Goal: Transaction & Acquisition: Book appointment/travel/reservation

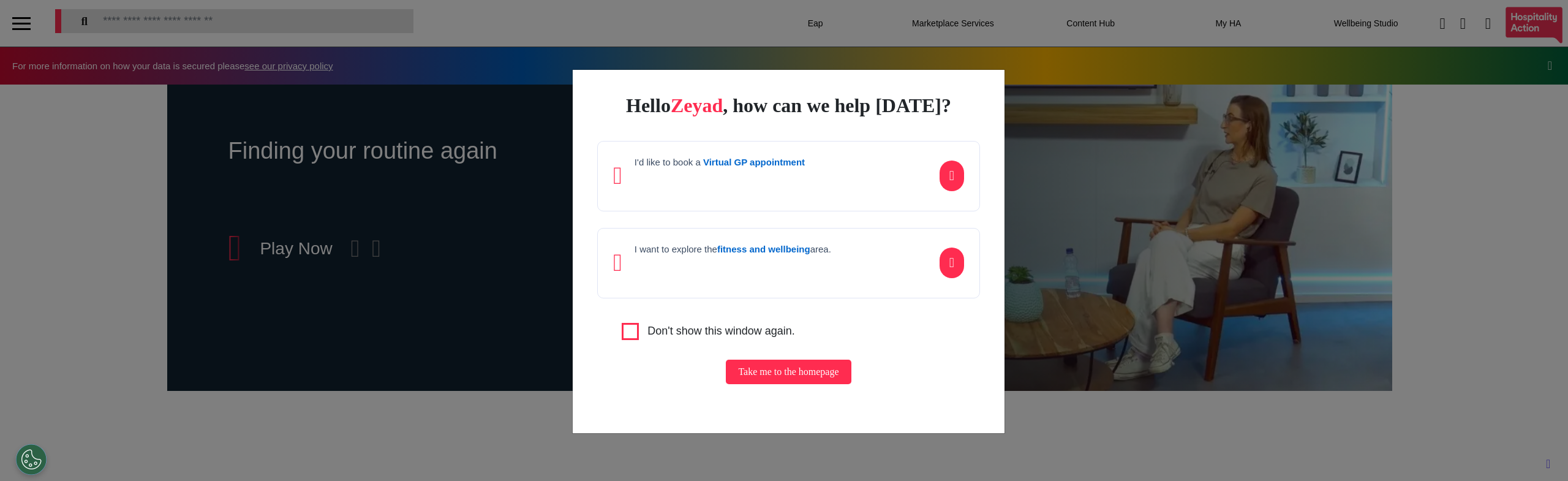
scroll to position [0, 612]
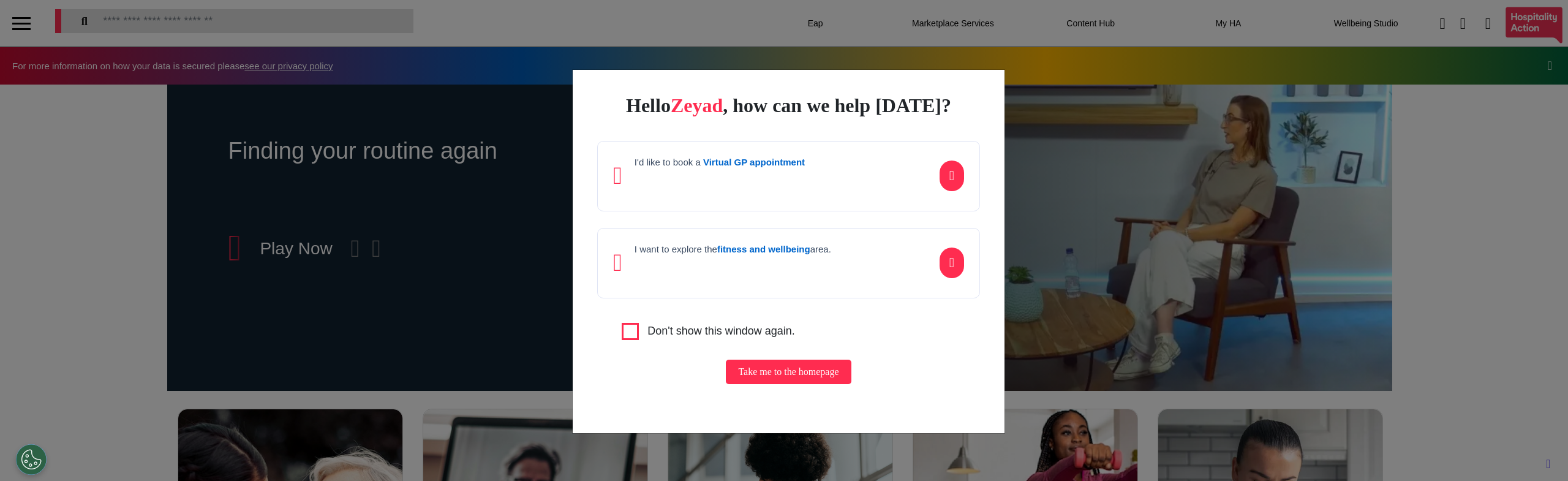
click at [465, 277] on div "Hello Zeyad , how can we help today? I'd like to book a Virtual GP appointment …" at bounding box center [784, 240] width 1568 height 481
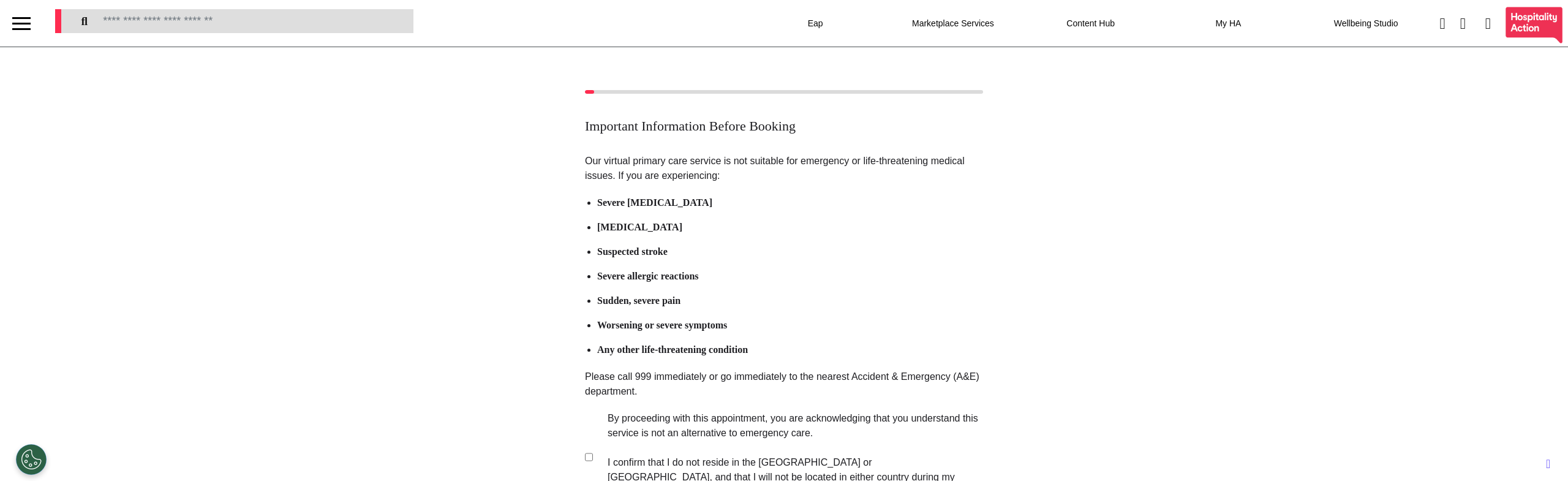
scroll to position [176, 0]
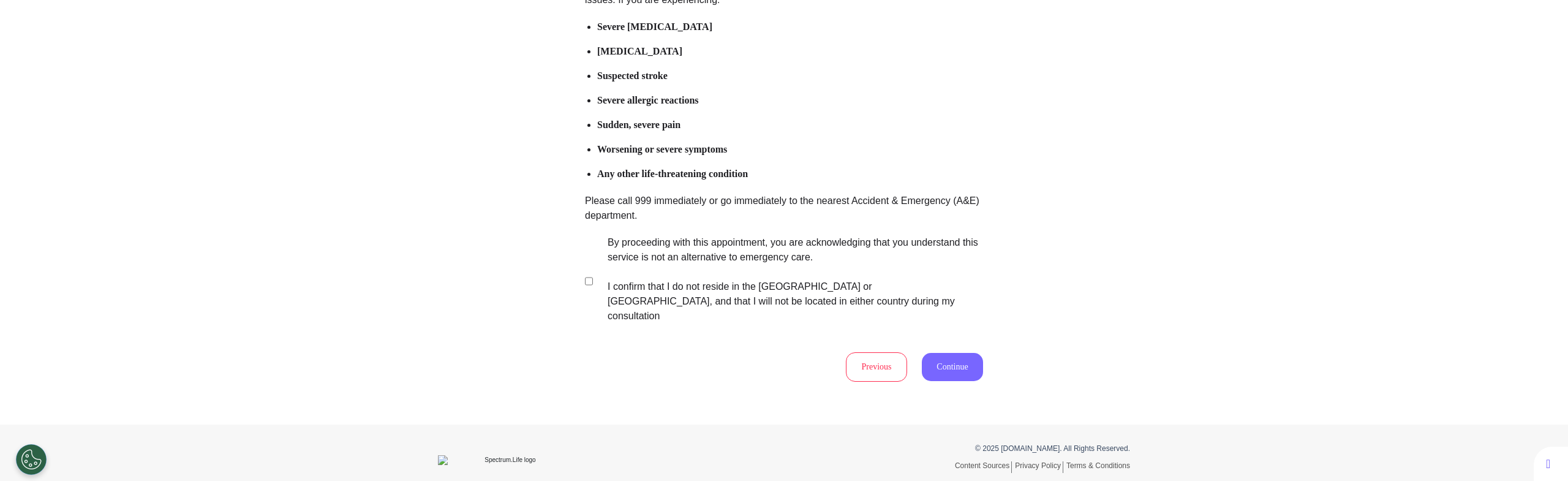
click at [936, 353] on button "Continue" at bounding box center [953, 368] width 61 height 28
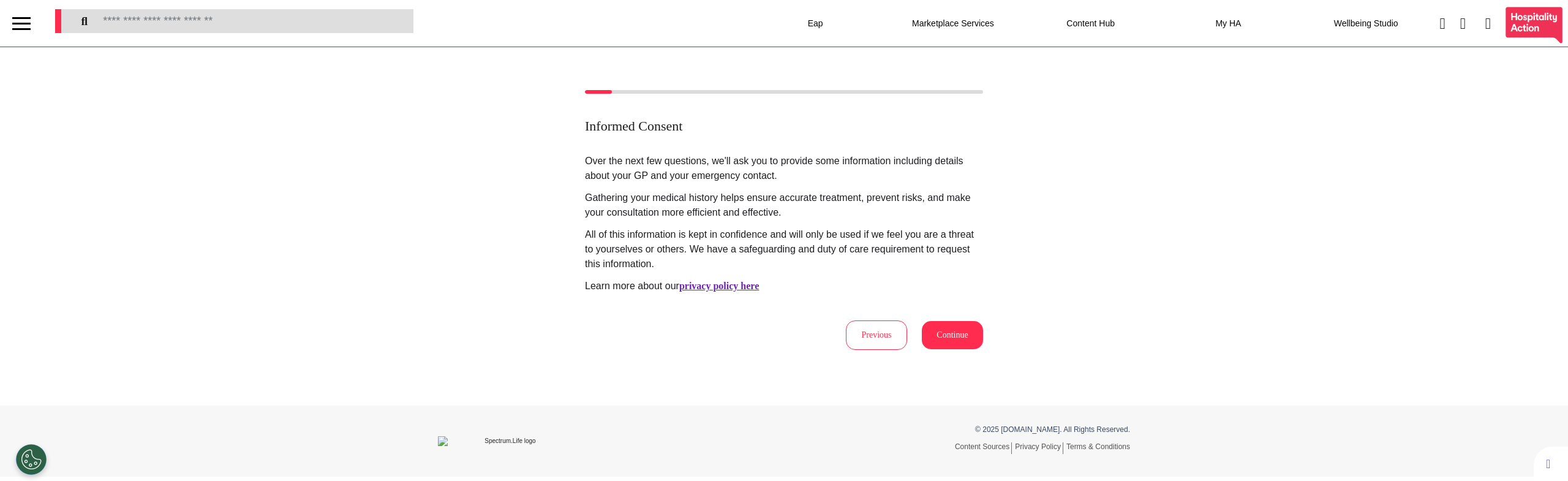
scroll to position [0, 0]
click at [738, 272] on p "Over the next few questions, we'll ask you to provide some information includin…" at bounding box center [784, 223] width 398 height 140
click at [938, 346] on button "Continue" at bounding box center [953, 335] width 61 height 28
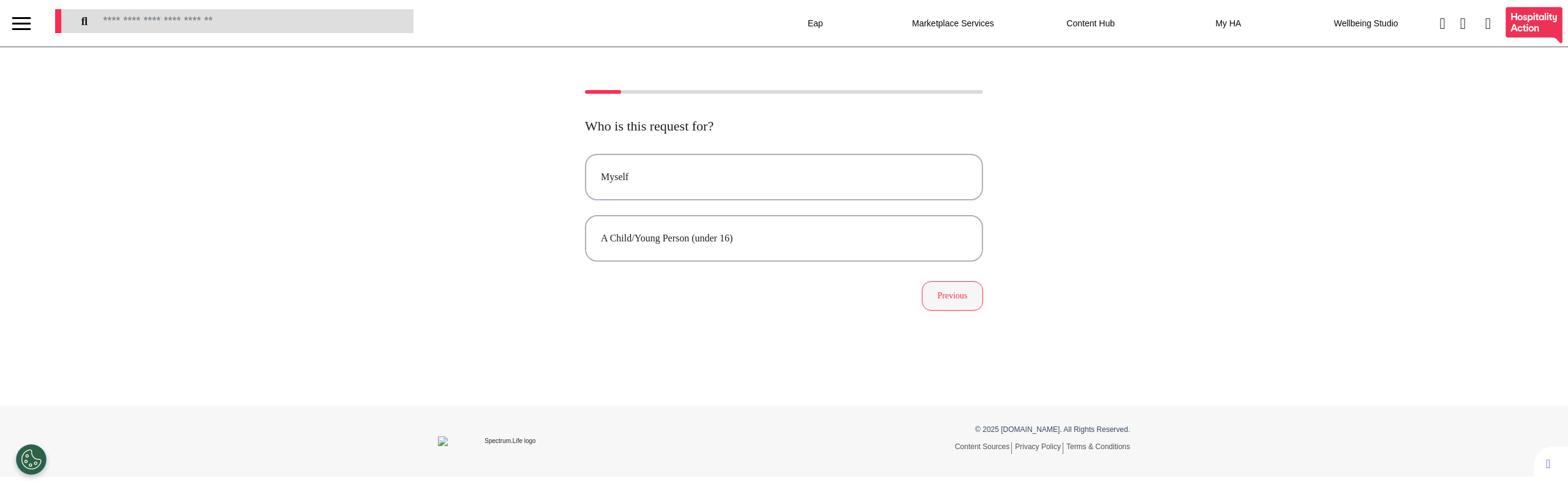
click at [947, 299] on button "Previous" at bounding box center [953, 295] width 61 height 29
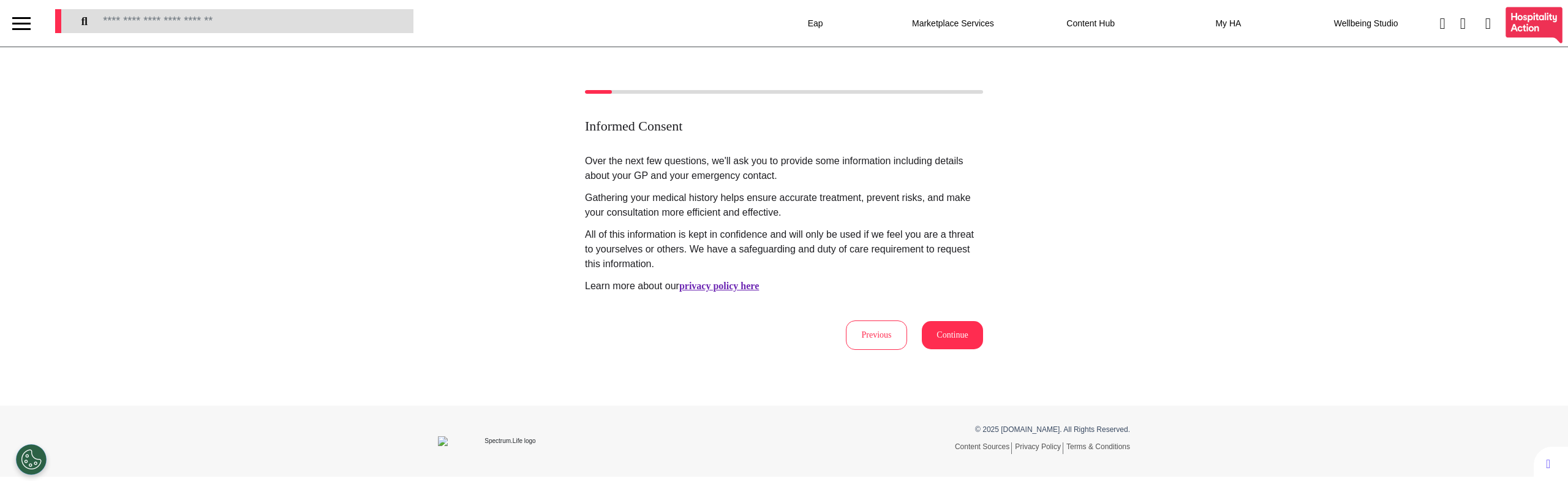
click at [797, 259] on p "All of this information is kept in confidence and will only be used if we feel …" at bounding box center [784, 250] width 398 height 44
click at [930, 332] on button "Continue" at bounding box center [953, 335] width 61 height 28
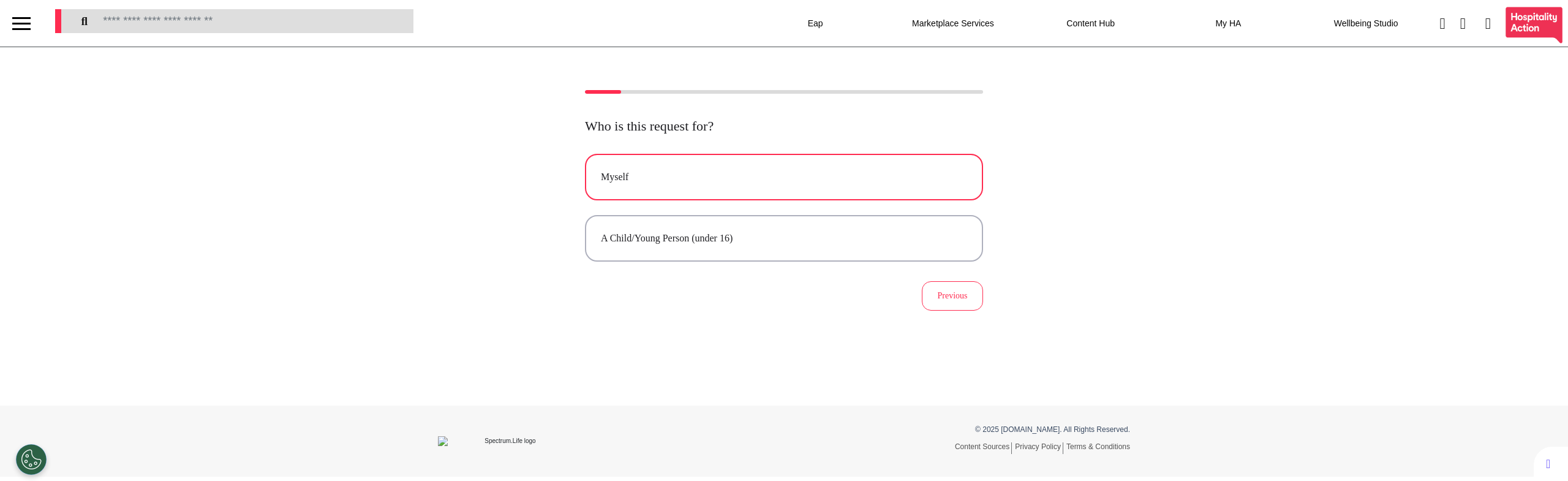
click at [713, 191] on button "Myself" at bounding box center [784, 177] width 398 height 47
select select "****"
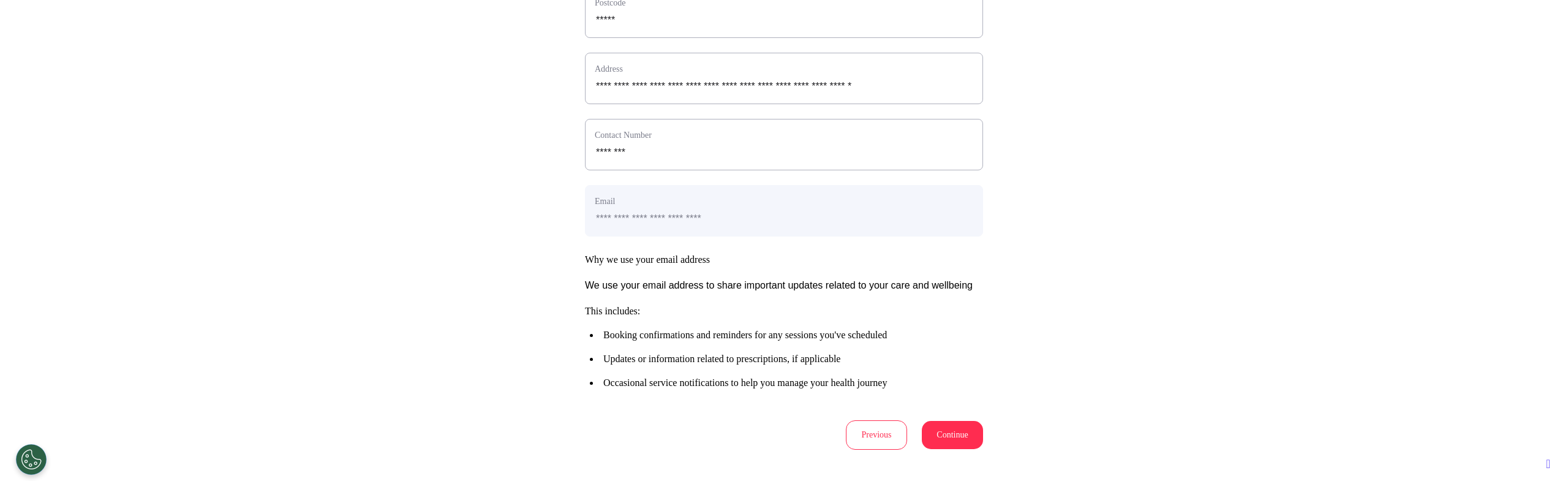
scroll to position [544, 0]
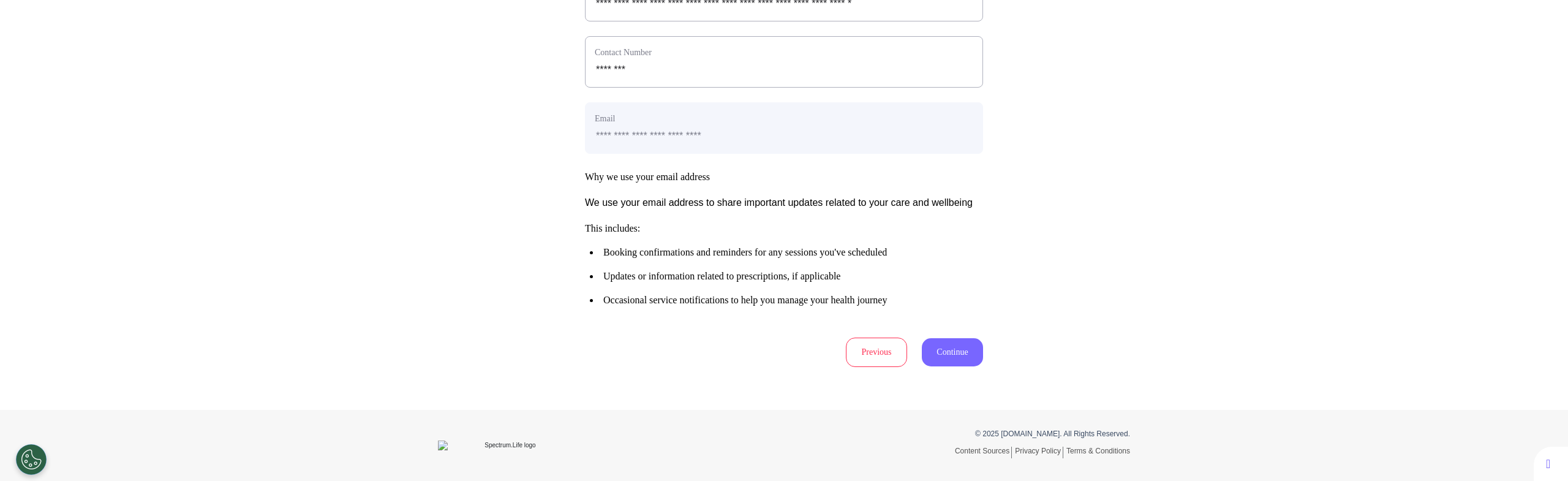
click at [935, 356] on button "Continue" at bounding box center [953, 353] width 61 height 28
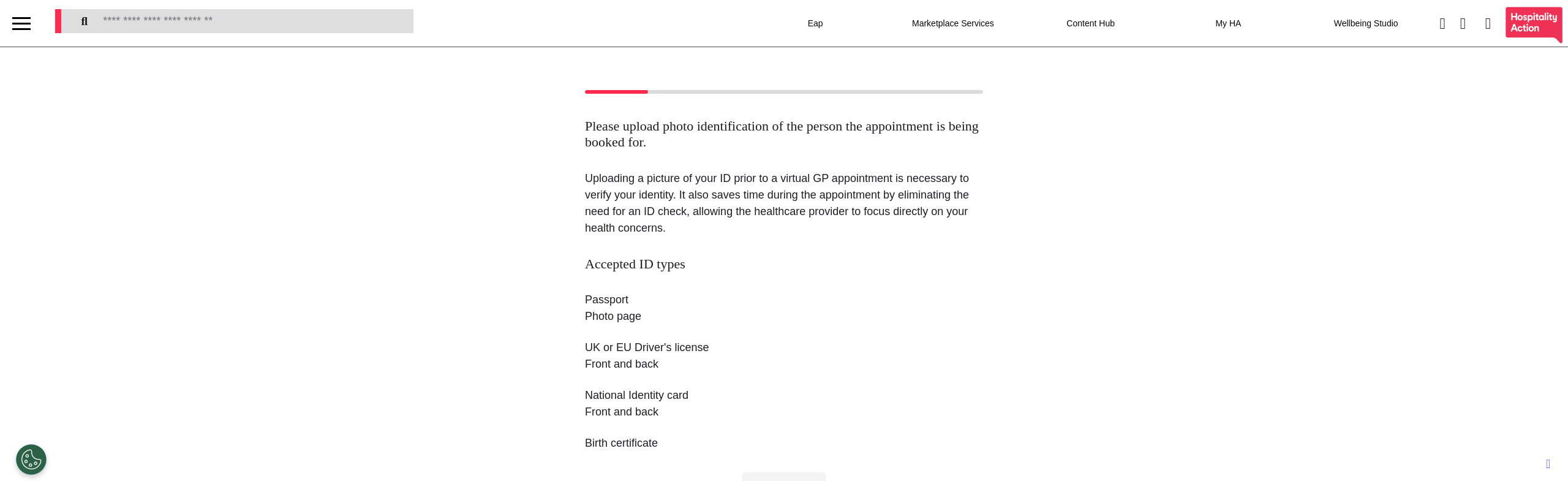
scroll to position [203, 0]
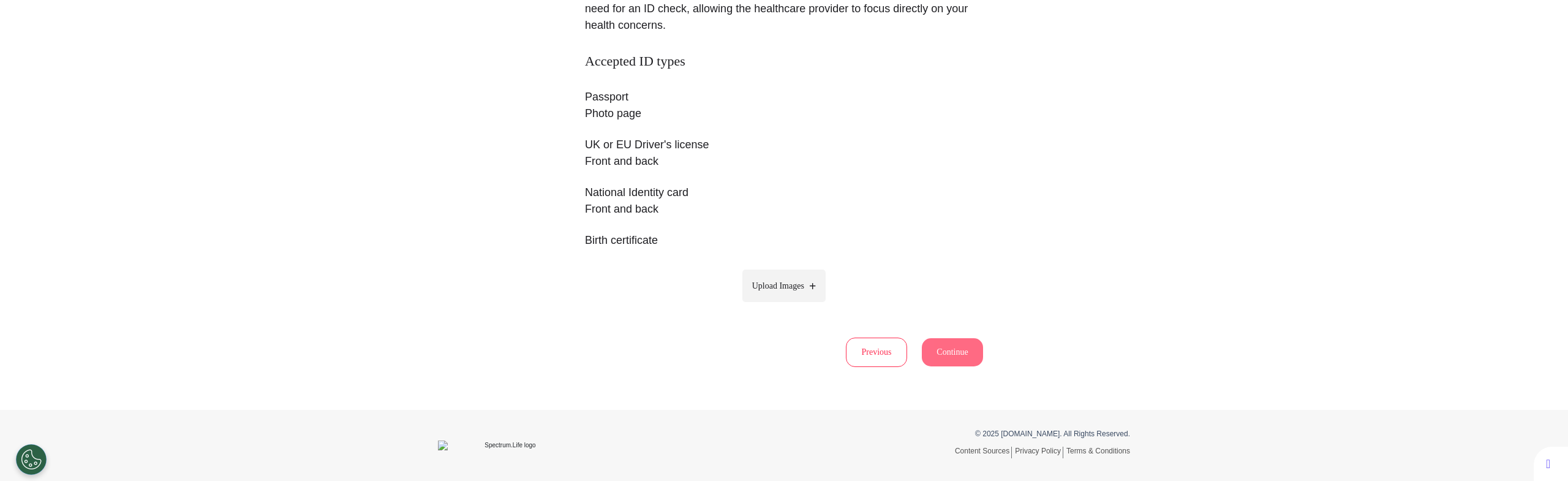
click at [752, 282] on span "Upload Images" at bounding box center [777, 286] width 52 height 13
click at [747, 305] on input "Upload Images" at bounding box center [784, 311] width 117 height 13
type input "**********"
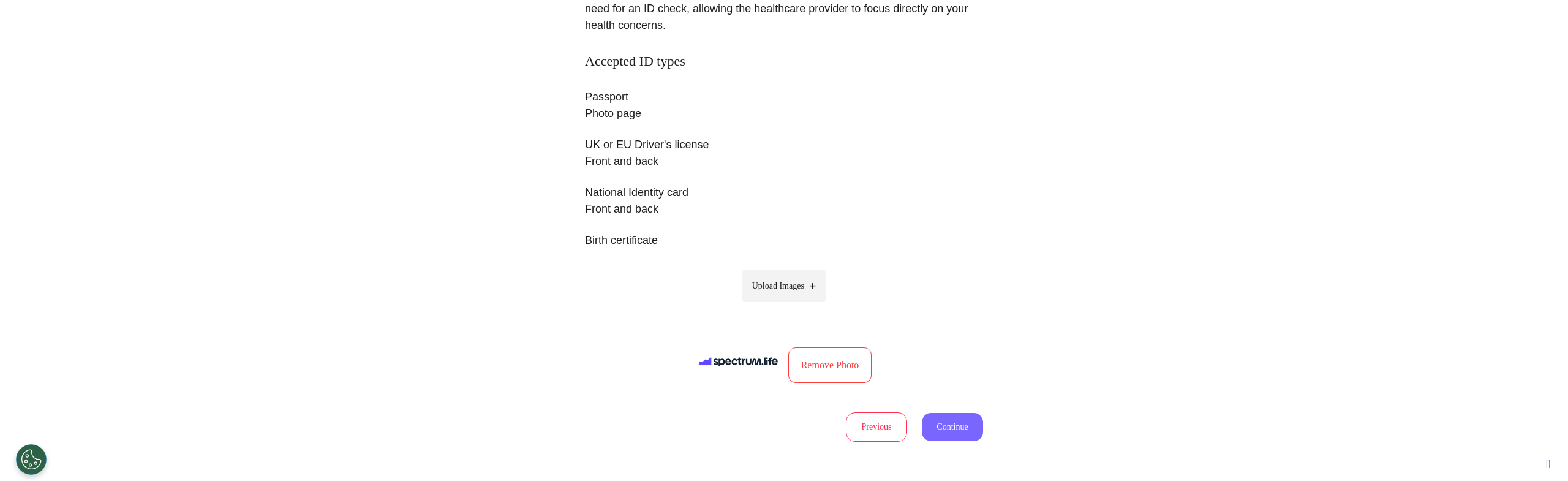
click at [951, 419] on button "Continue" at bounding box center [953, 427] width 61 height 28
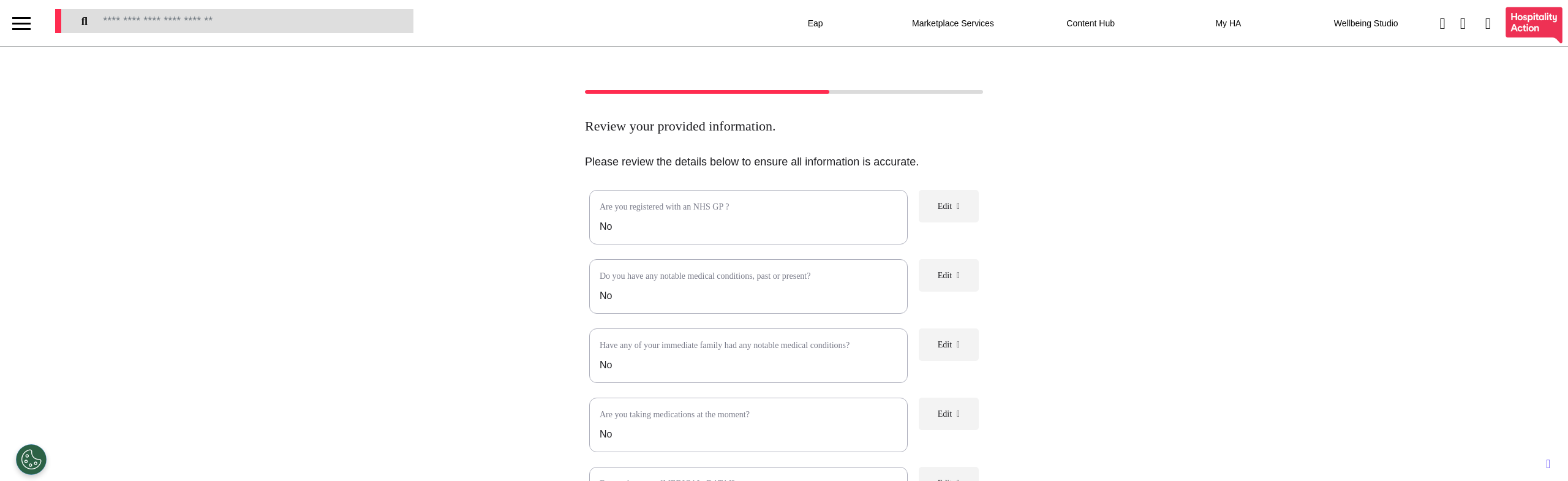
scroll to position [216, 0]
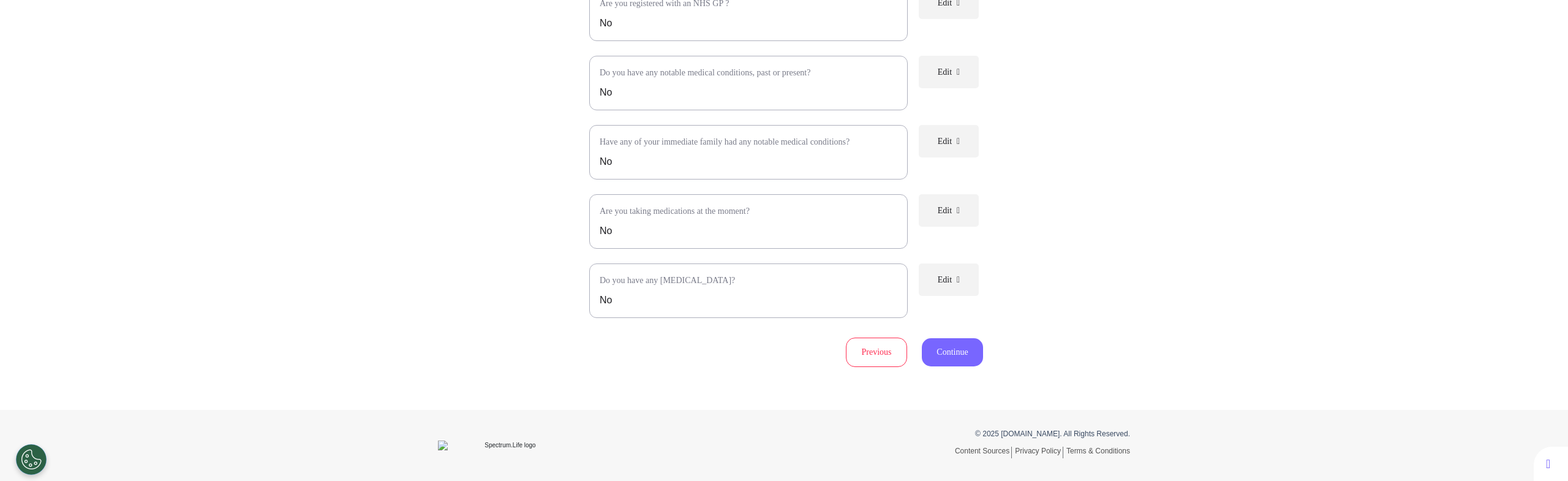
click at [944, 353] on button "Continue" at bounding box center [953, 353] width 61 height 28
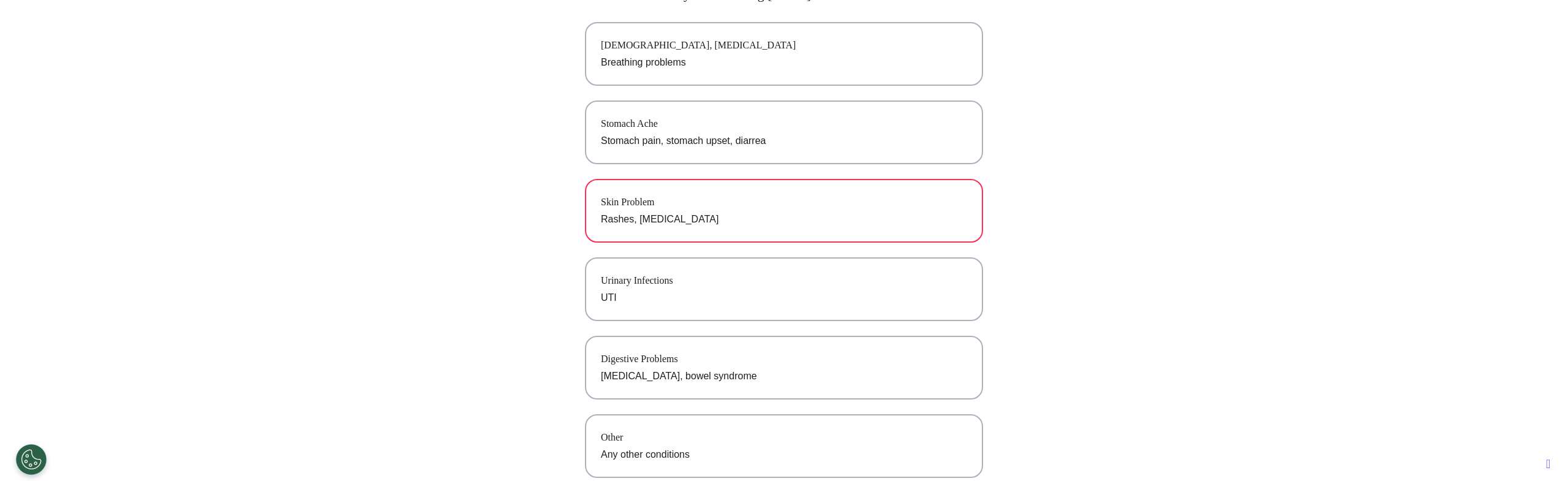
scroll to position [0, 0]
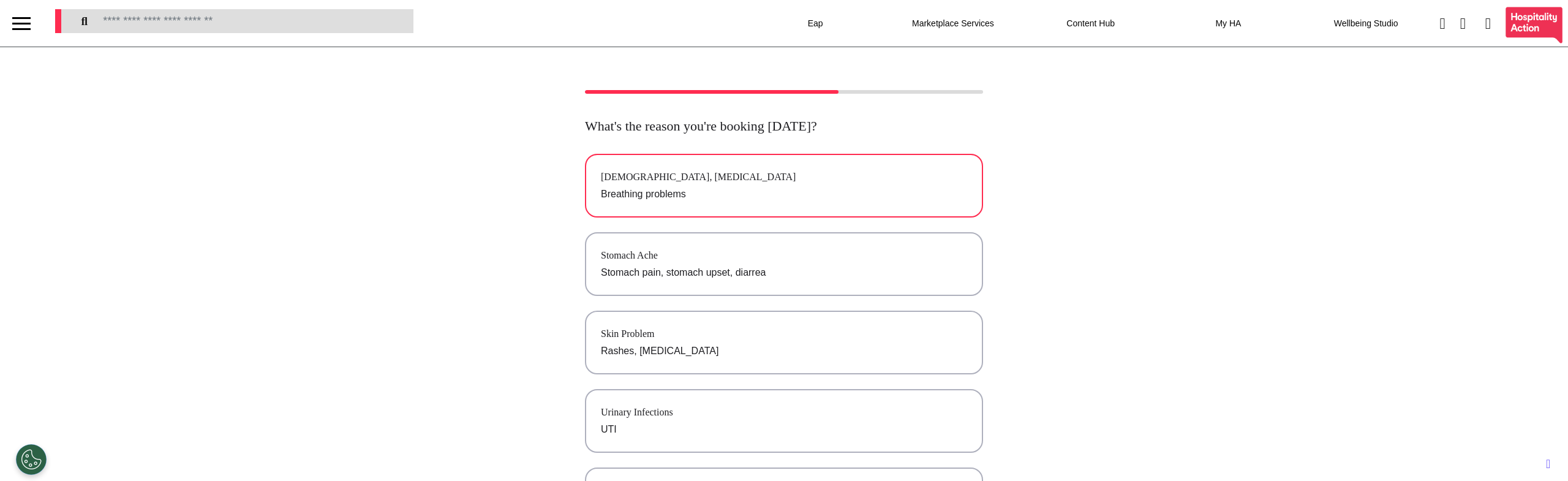
click at [736, 184] on div "[DEMOGRAPHIC_DATA], [MEDICAL_DATA]" at bounding box center [784, 177] width 366 height 15
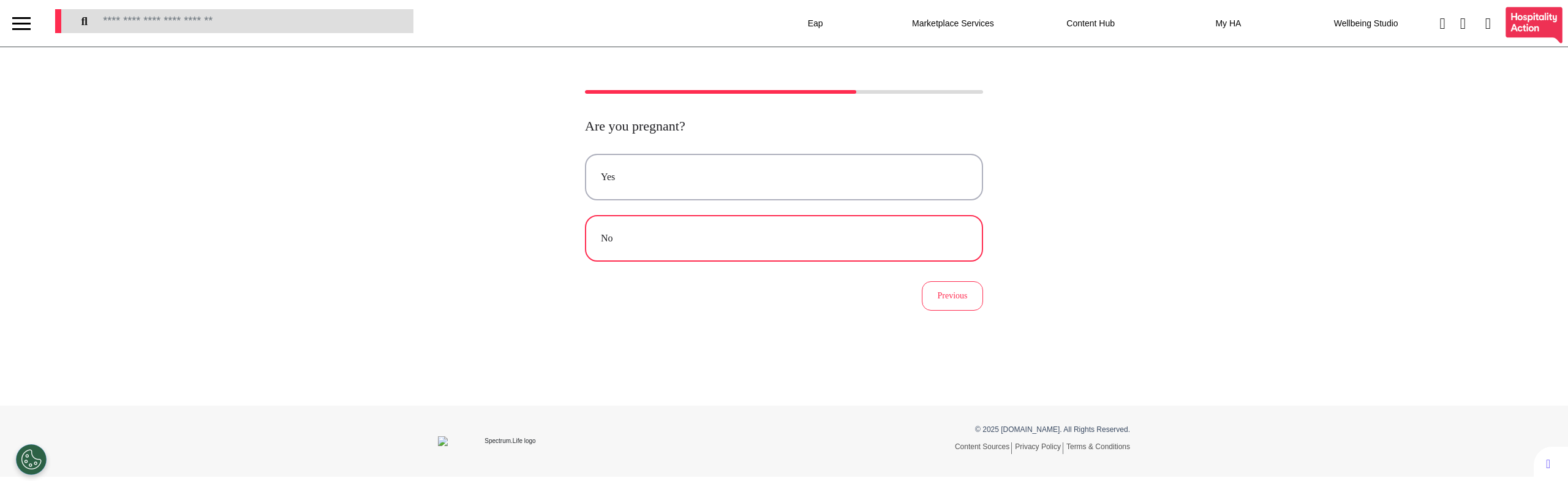
click at [787, 232] on div "No" at bounding box center [784, 238] width 366 height 15
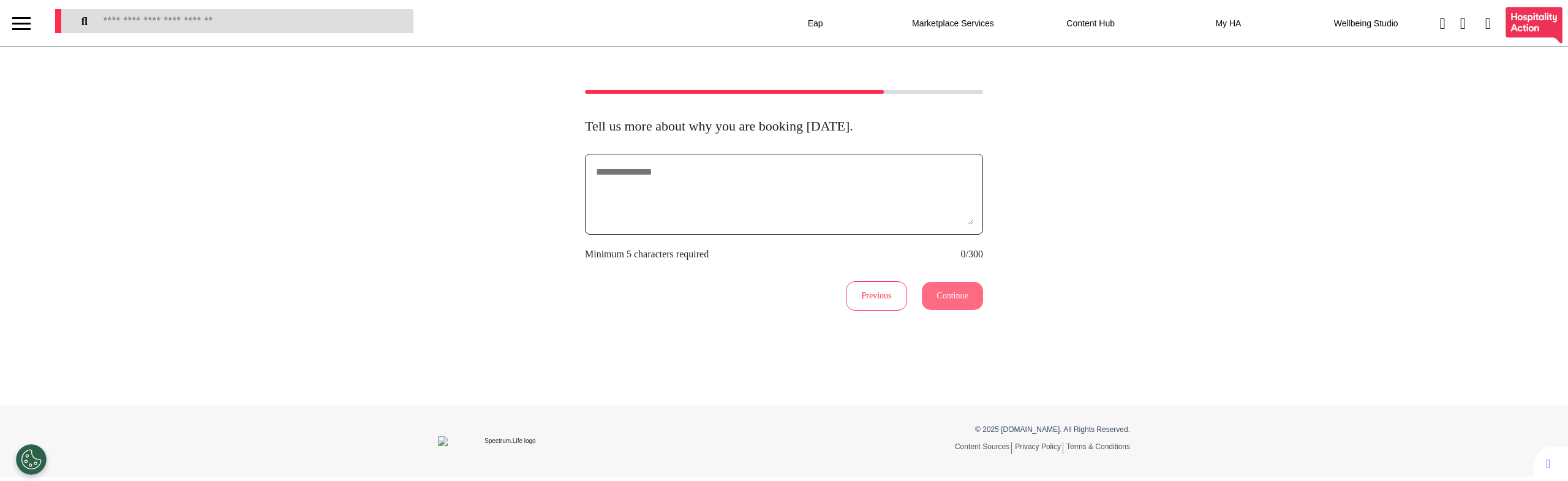
click at [856, 208] on textarea at bounding box center [784, 194] width 379 height 62
type textarea "******"
click at [957, 296] on button "Continue" at bounding box center [953, 296] width 61 height 28
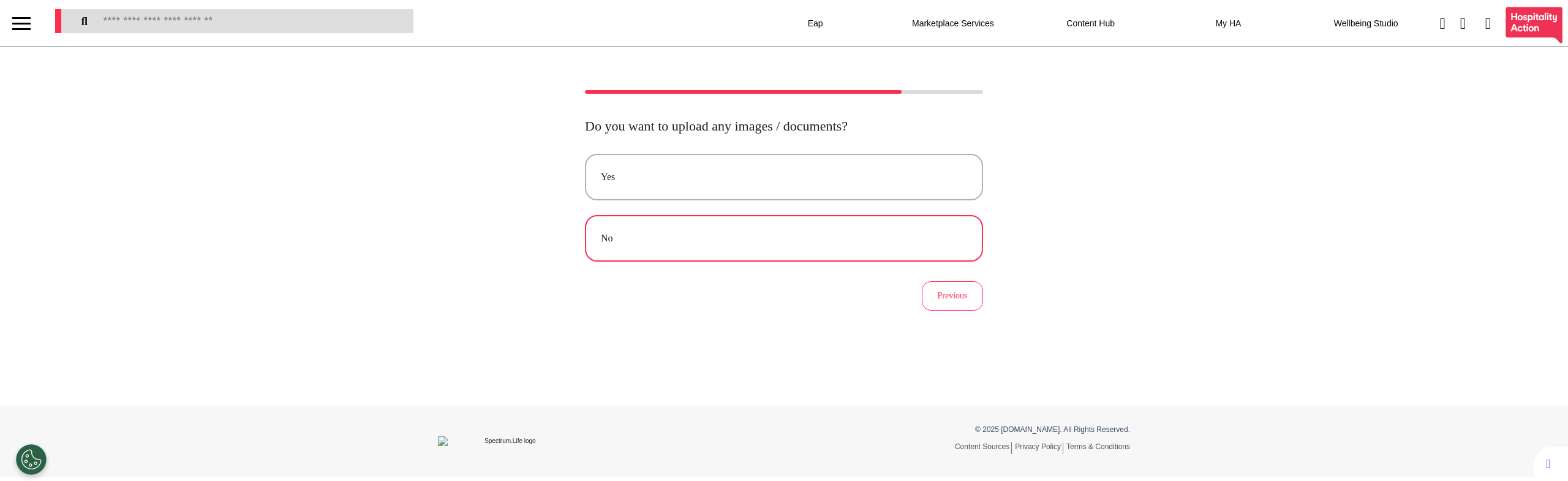
click at [762, 253] on button "No" at bounding box center [784, 238] width 398 height 47
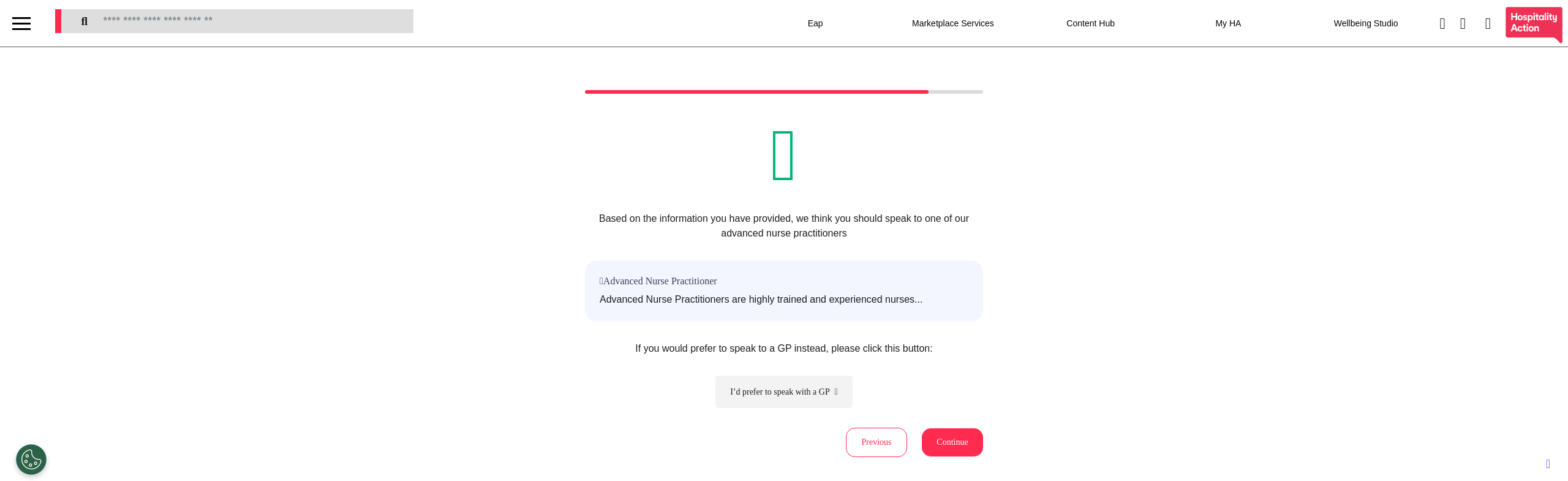
scroll to position [91, 0]
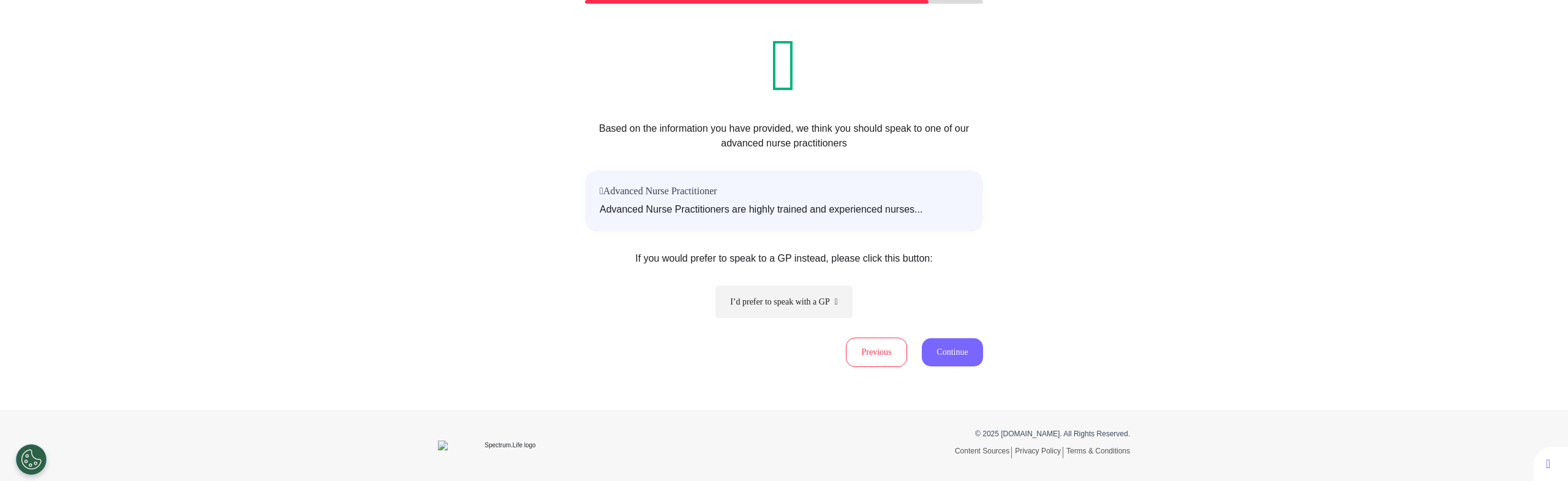
click at [944, 343] on button "Continue" at bounding box center [953, 353] width 61 height 28
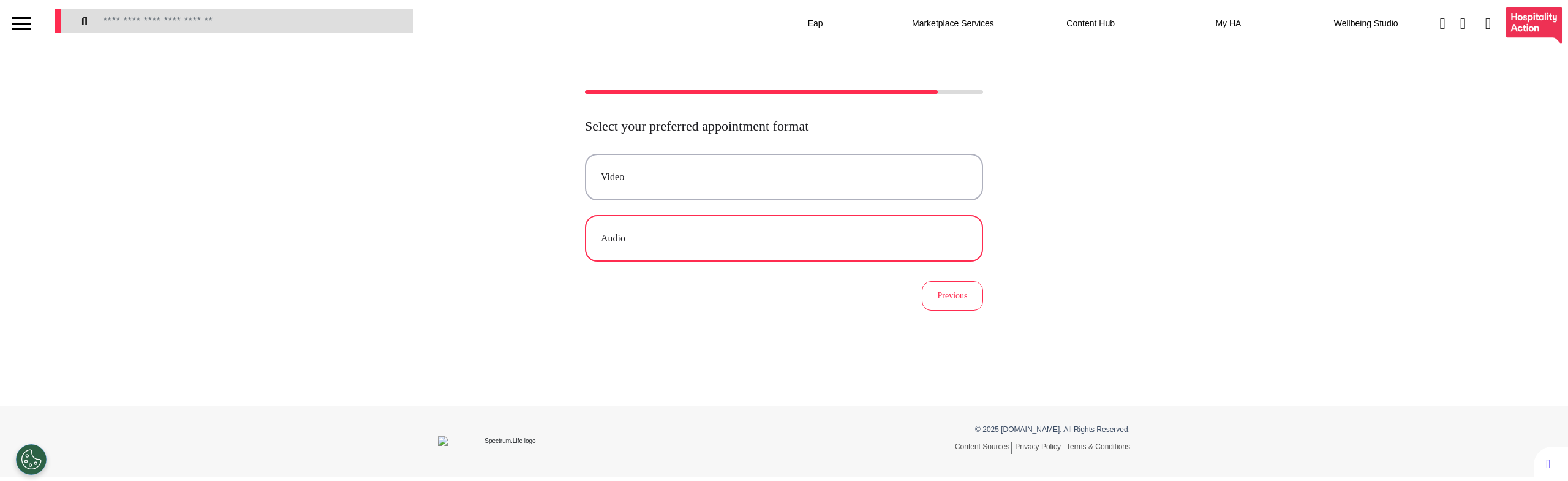
click at [779, 230] on button "Audio" at bounding box center [784, 238] width 398 height 47
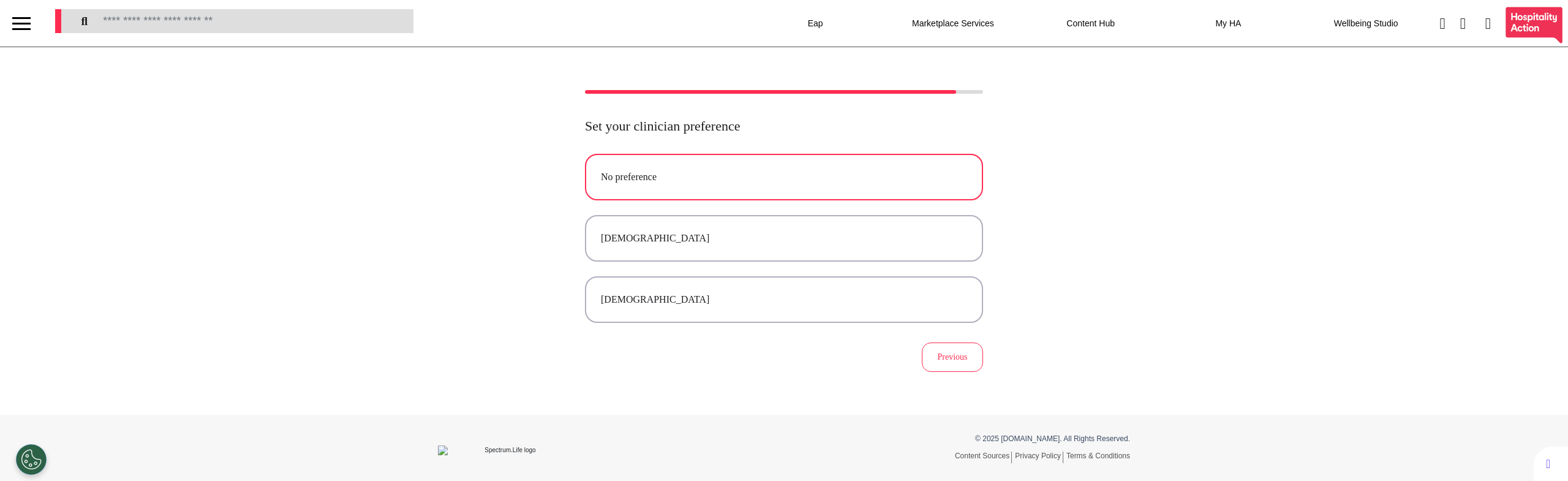
click at [755, 185] on div "No preference" at bounding box center [784, 177] width 366 height 15
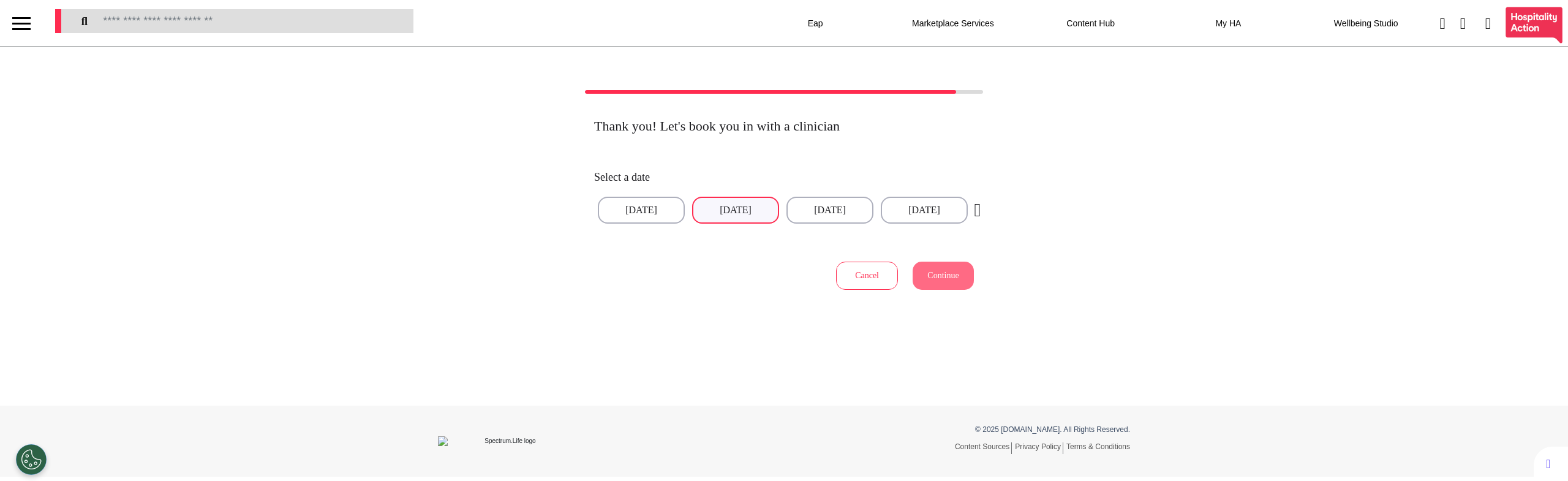
click at [733, 212] on button "[DATE]" at bounding box center [735, 210] width 87 height 27
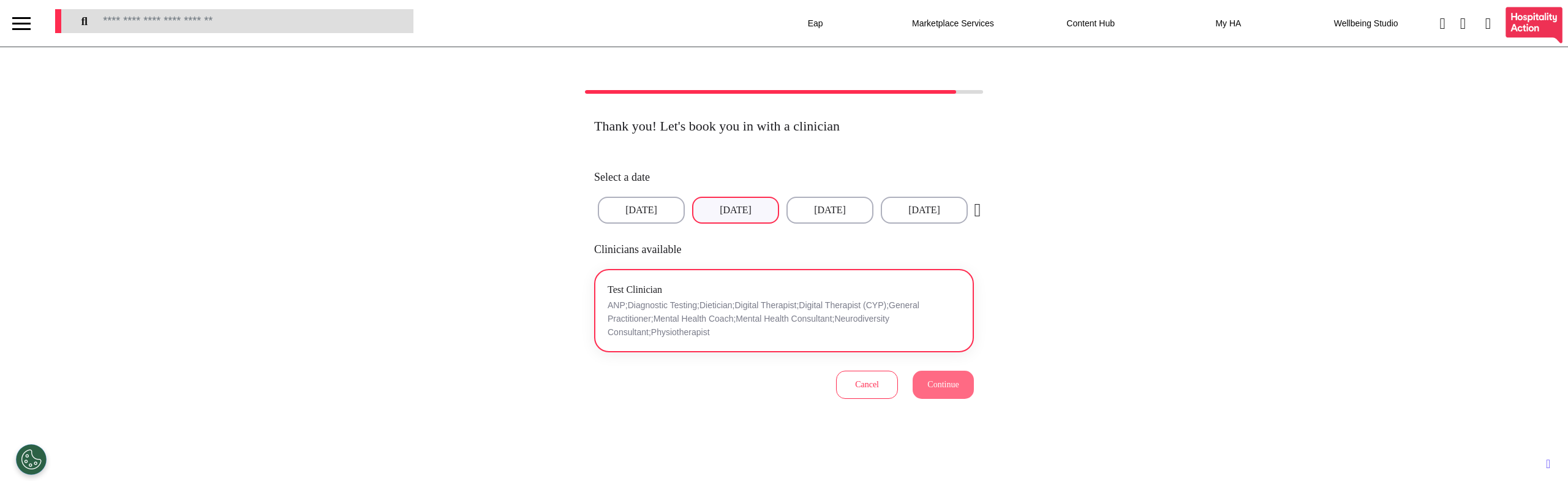
click at [744, 291] on div "Test Clinician ANP;Diagnostic Testing;Dietician;Digital Therapist;Digital Thera…" at bounding box center [784, 310] width 353 height 57
click at [935, 388] on span "Continue" at bounding box center [943, 384] width 32 height 9
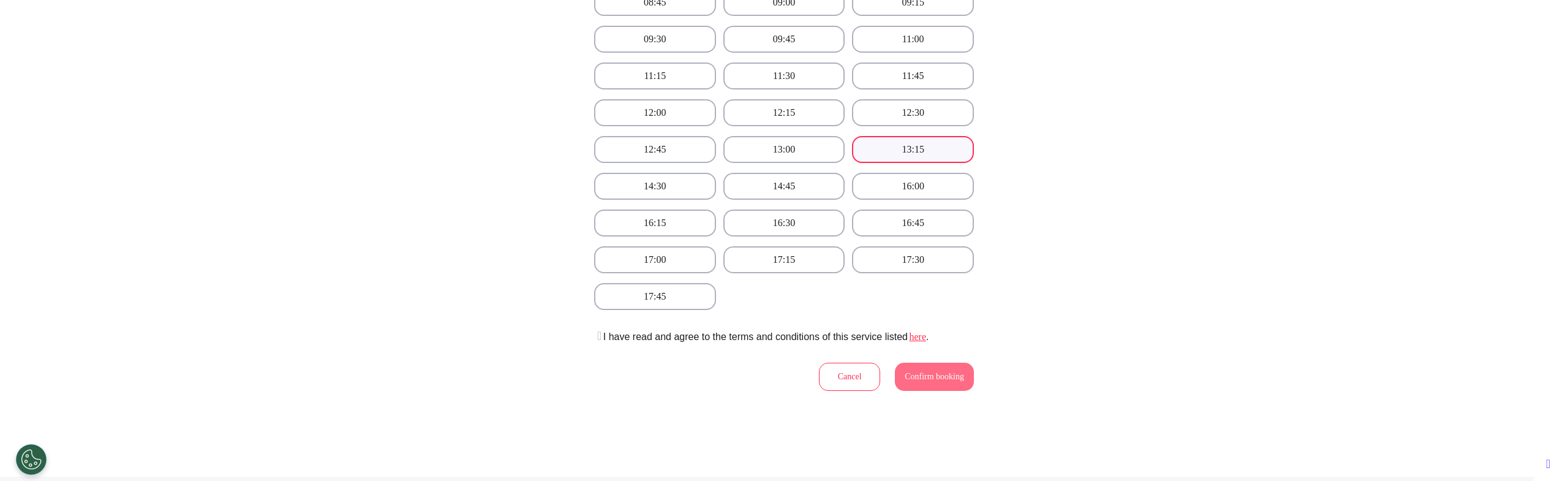
scroll to position [438, 0]
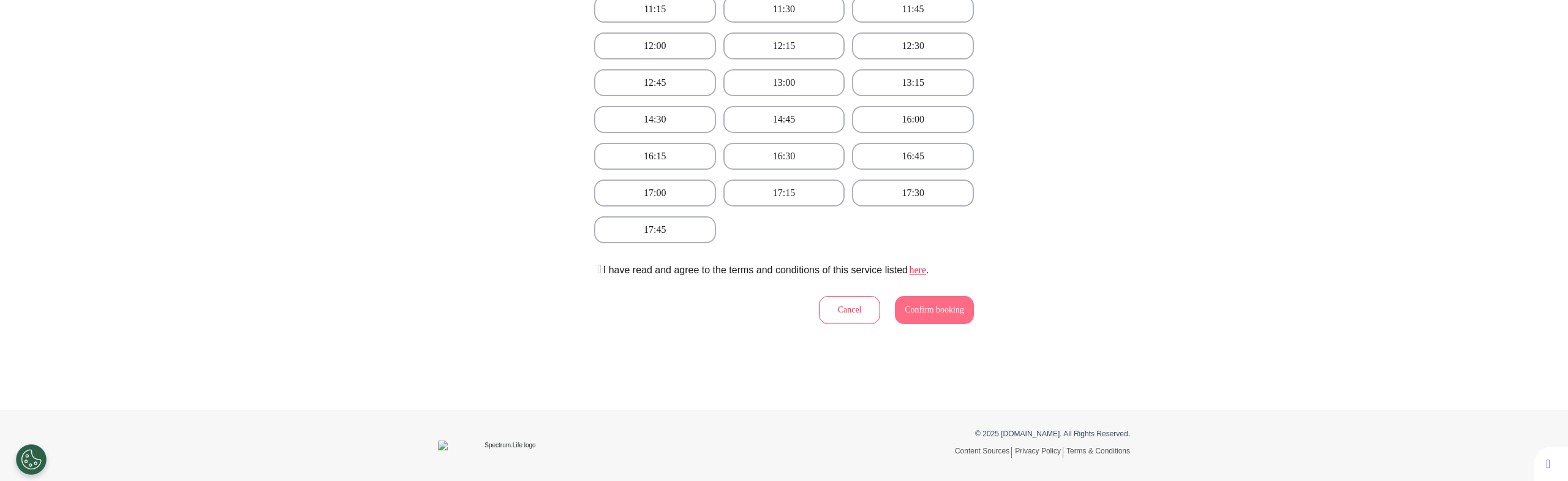
click at [596, 273] on icon at bounding box center [597, 269] width 7 height 12
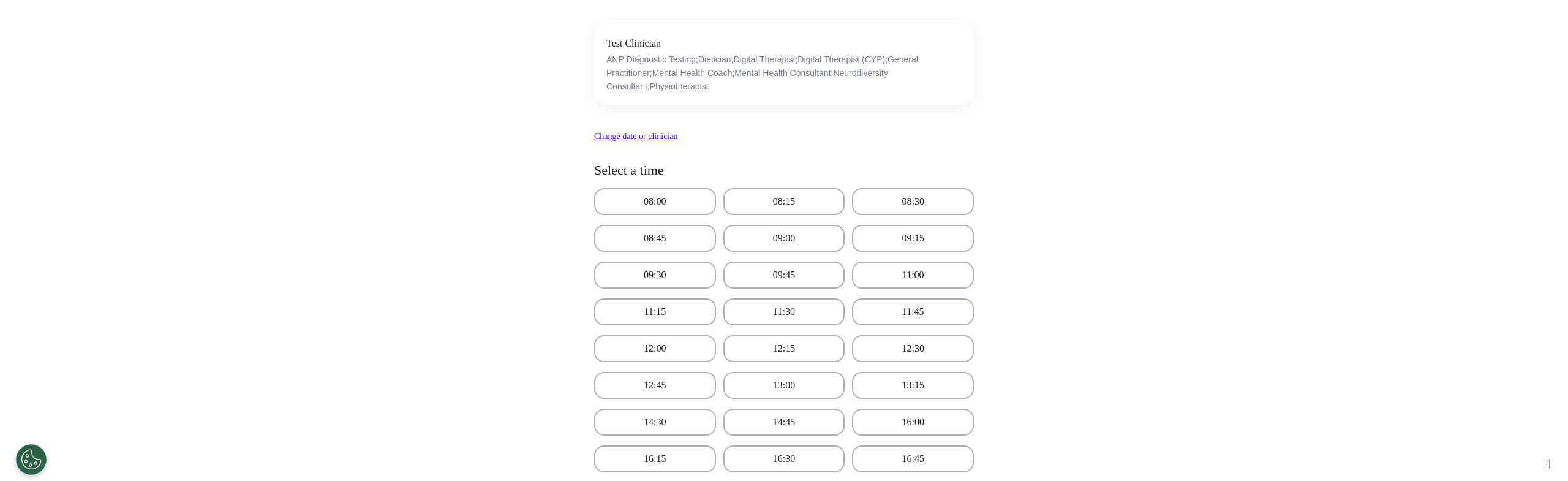
scroll to position [0, 0]
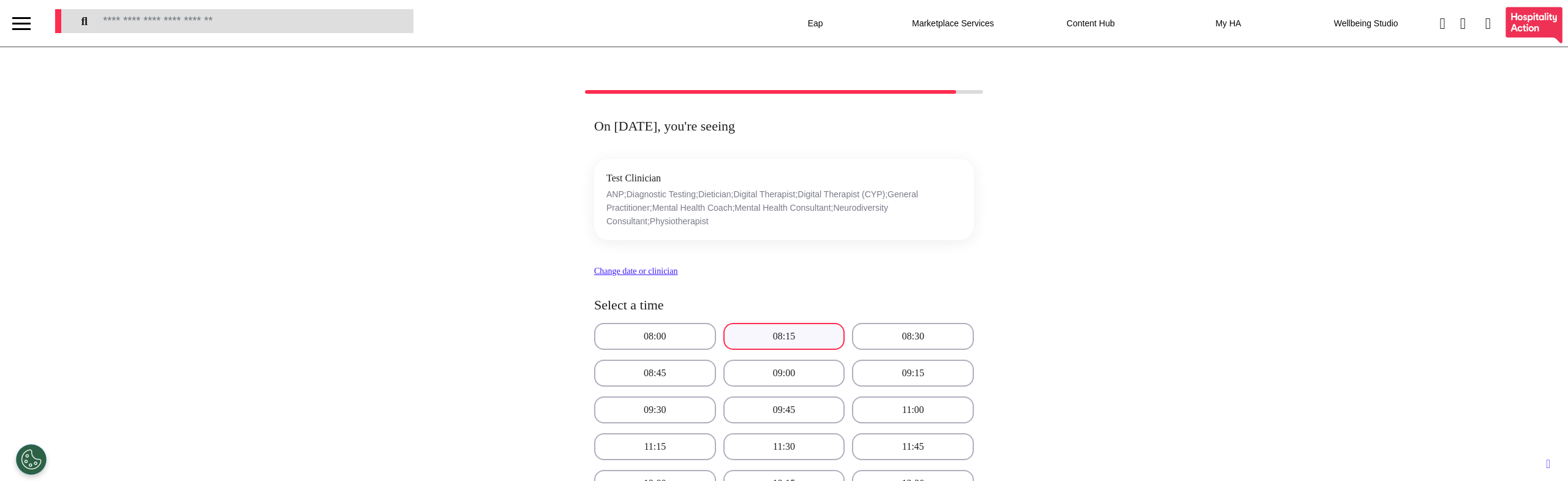
click at [750, 328] on button "08:15" at bounding box center [784, 337] width 122 height 27
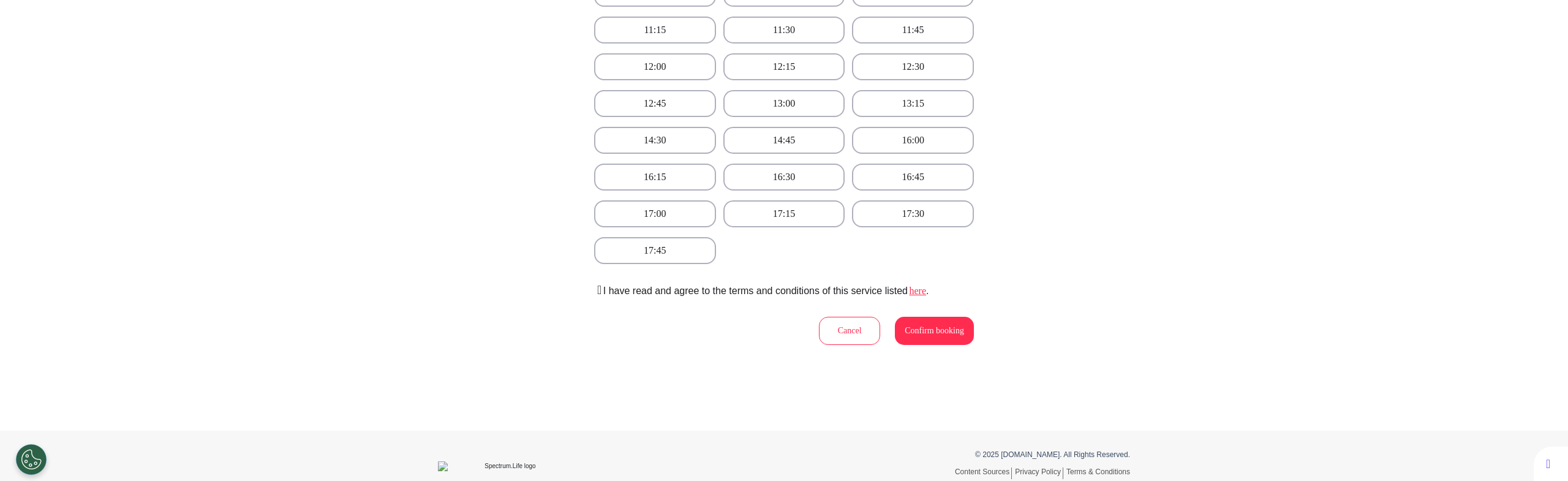
scroll to position [438, 0]
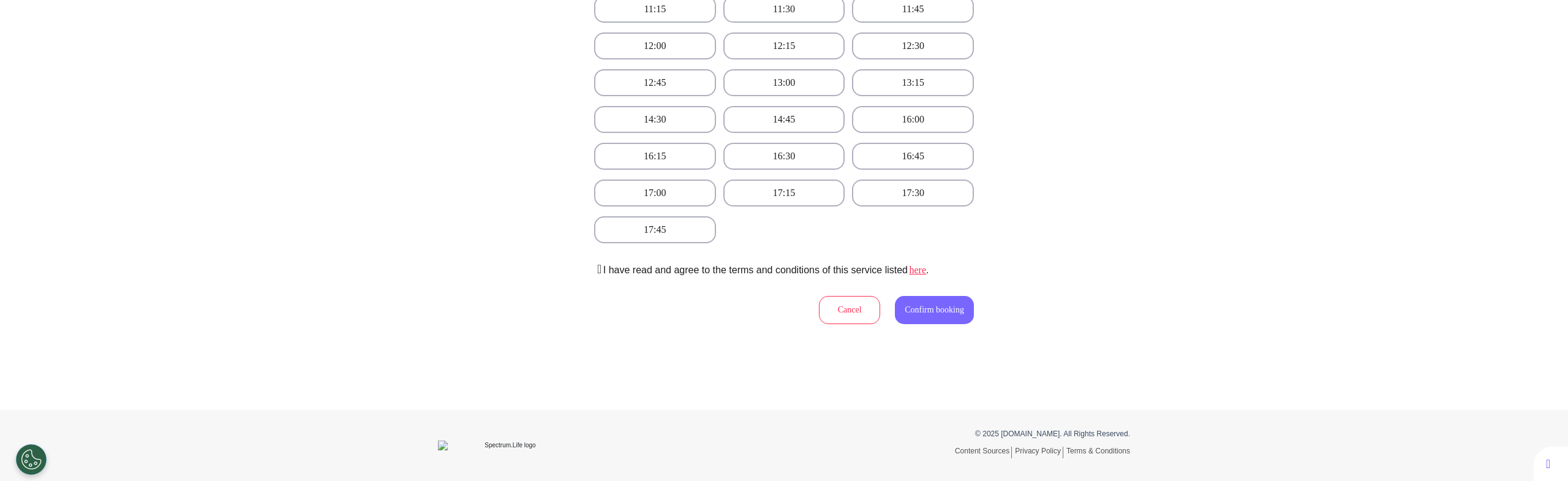
click at [912, 319] on button "Confirm booking" at bounding box center [935, 310] width 79 height 28
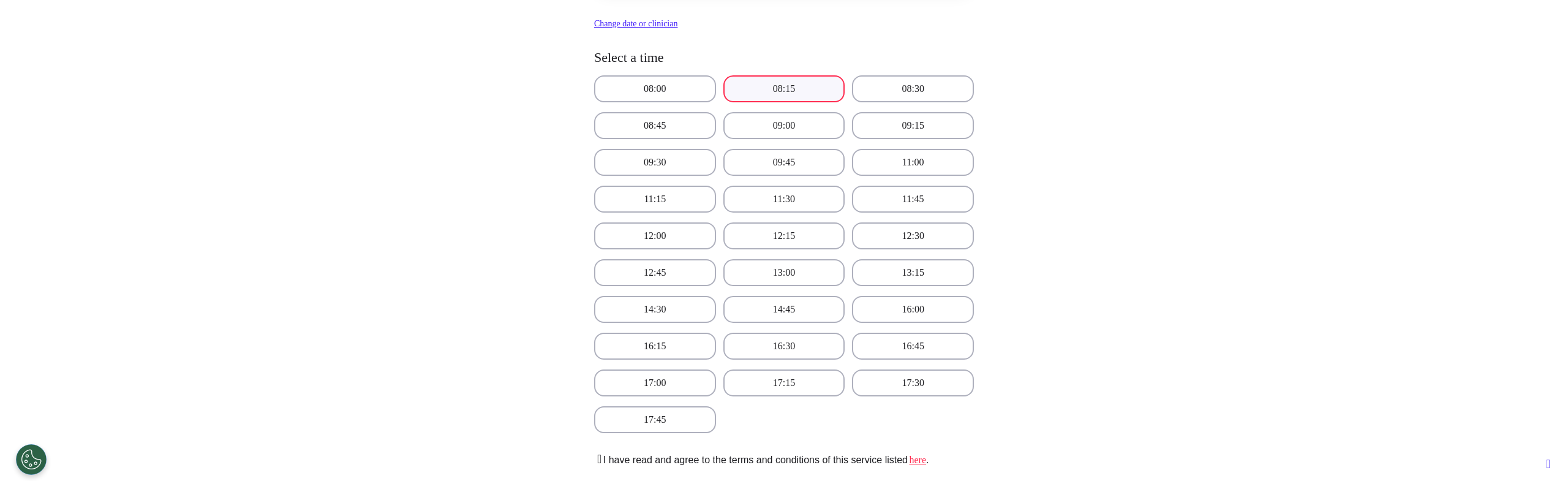
scroll to position [212, 0]
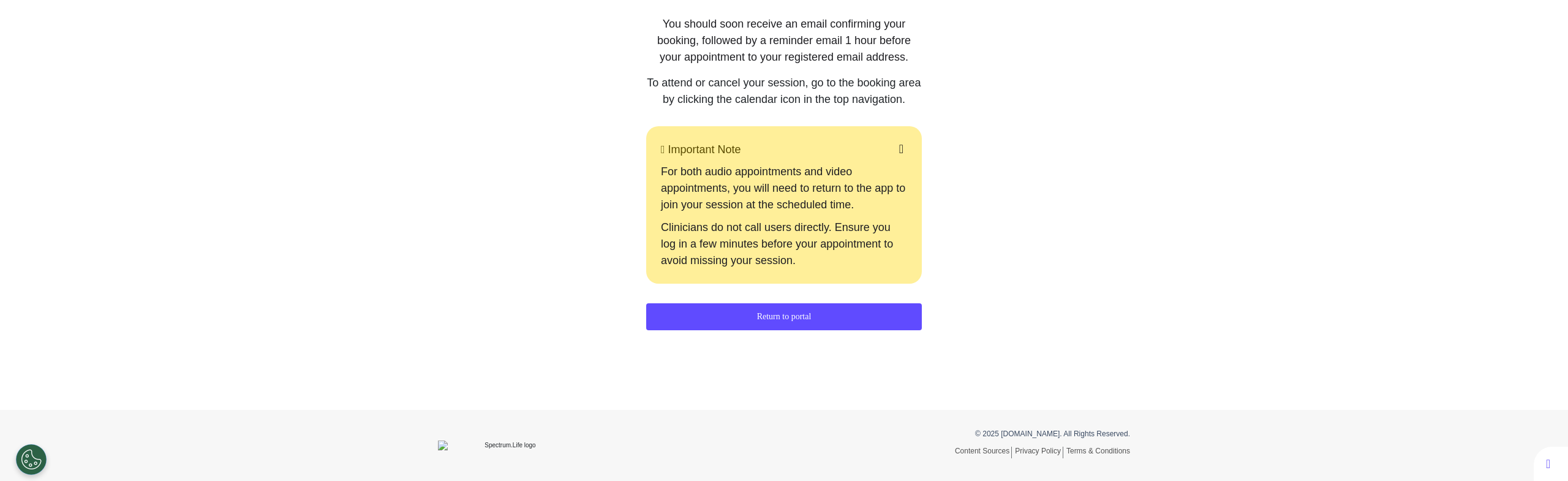
click at [511, 314] on div "Booking confirmed! You should soon receive an email confirming your booking, fo…" at bounding box center [784, 131] width 711 height 473
click at [719, 292] on div "Booking confirmed! You should soon receive an email confirming your booking, fo…" at bounding box center [784, 113] width 276 height 436
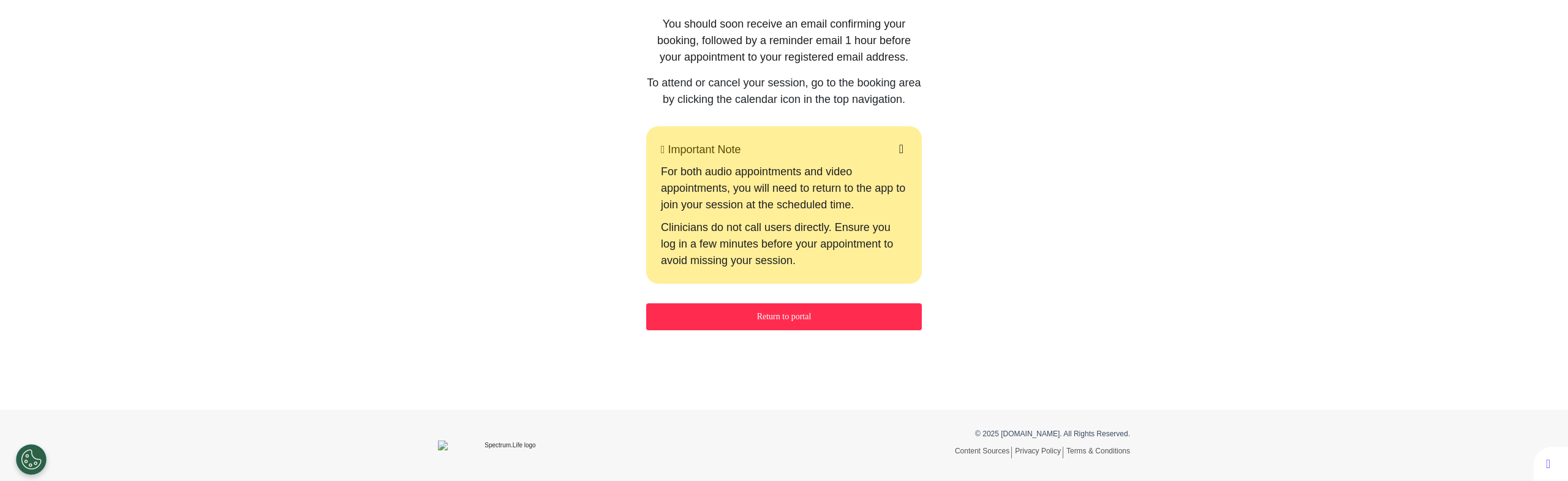
click at [896, 142] on button at bounding box center [901, 149] width 11 height 18
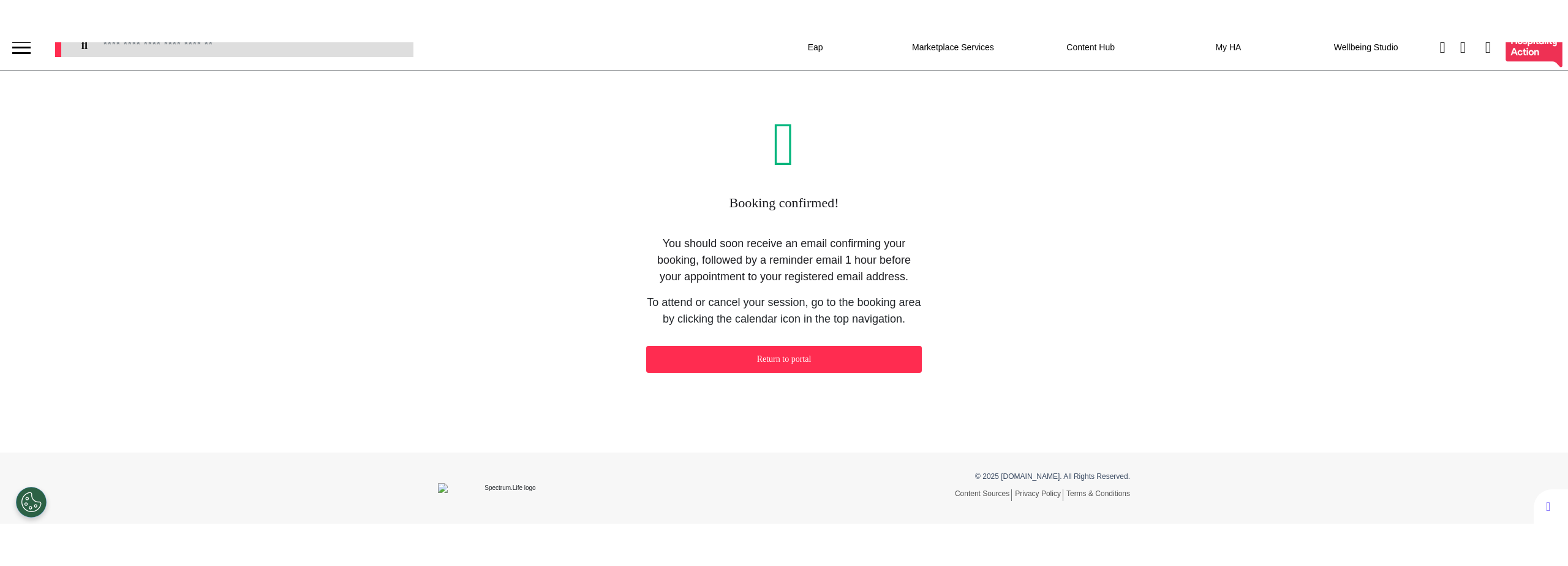
scroll to position [0, 0]
